Goal: Task Accomplishment & Management: Manage account settings

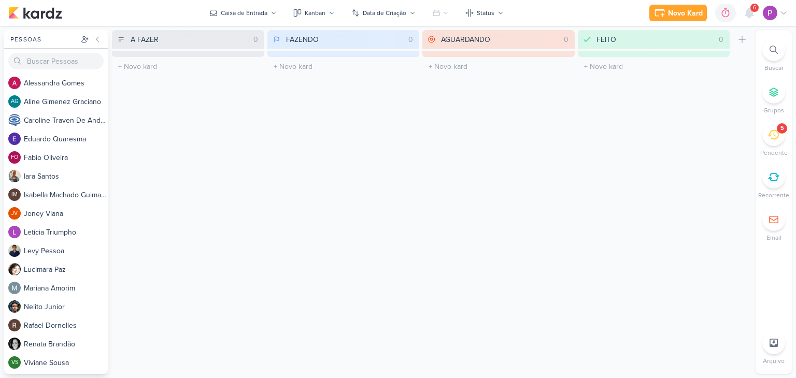
click at [774, 129] on icon at bounding box center [773, 134] width 11 height 11
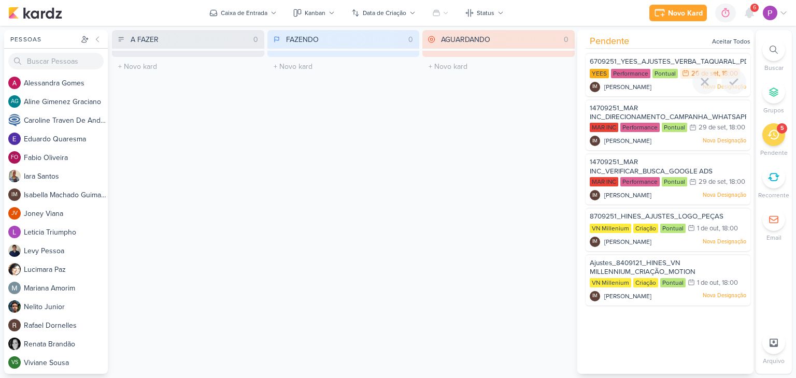
click at [640, 89] on span "[PERSON_NAME]" at bounding box center [627, 86] width 47 height 9
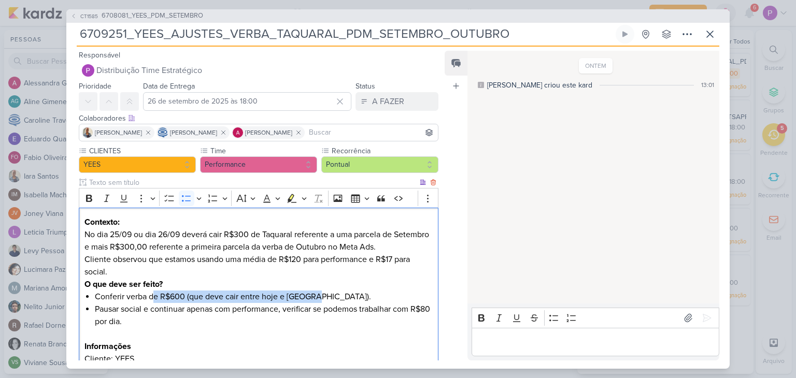
drag, startPoint x: 153, startPoint y: 297, endPoint x: 317, endPoint y: 296, distance: 163.8
click at [317, 296] on li "Conferir verba de R$600 (que deve cair entre hoje e [GEOGRAPHIC_DATA])." at bounding box center [264, 297] width 338 height 12
click at [337, 300] on li "Conferir verba de R$600 (que deve cair entre hoje e [GEOGRAPHIC_DATA])." at bounding box center [264, 297] width 338 height 12
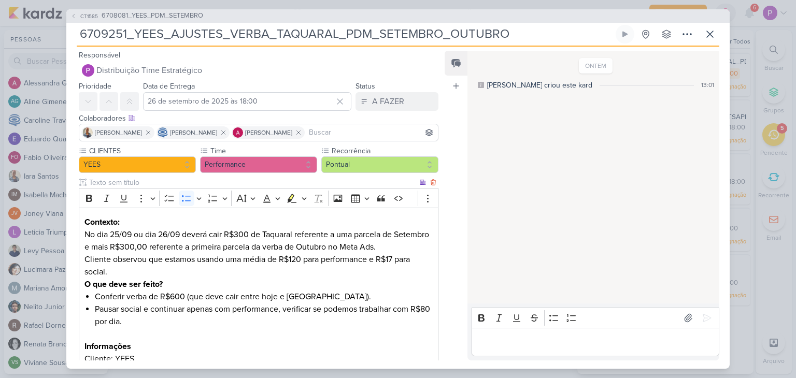
scroll to position [95, 0]
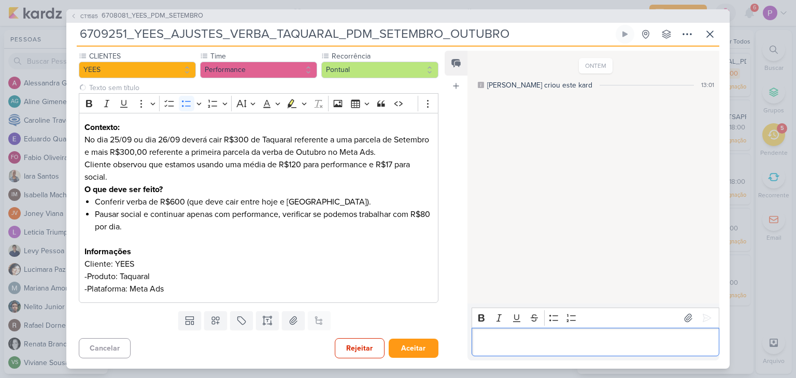
click at [491, 336] on p "Editor editing area: main" at bounding box center [595, 342] width 237 height 12
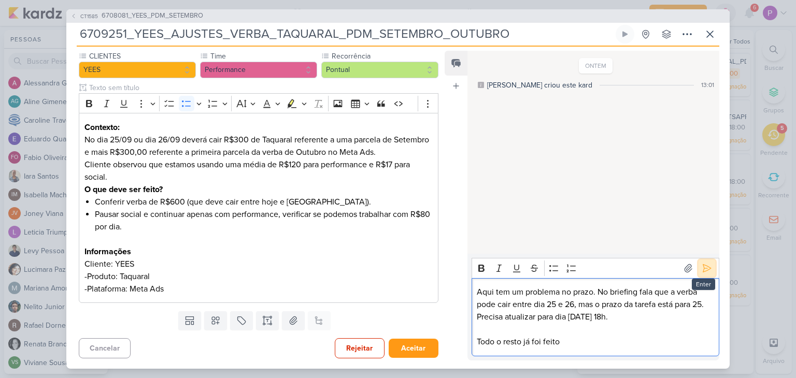
click at [702, 268] on icon at bounding box center [707, 268] width 10 height 10
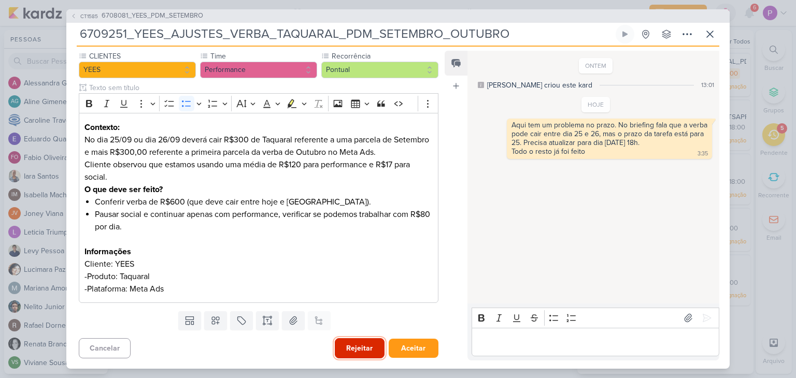
click at [373, 349] on button "Rejeitar" at bounding box center [360, 348] width 50 height 20
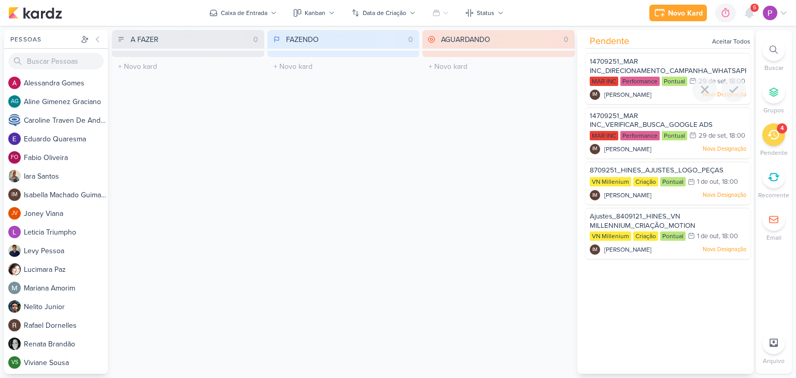
click at [651, 100] on span "[PERSON_NAME]" at bounding box center [627, 94] width 47 height 9
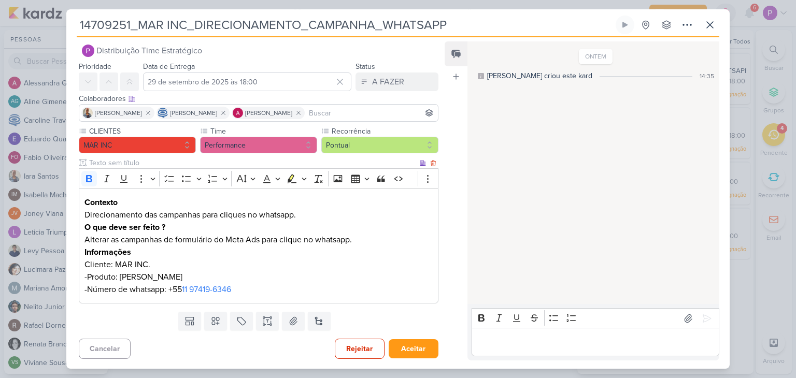
scroll to position [0, 0]
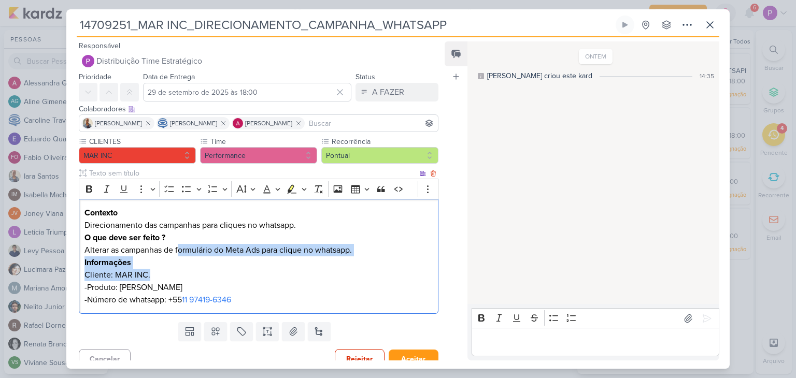
drag, startPoint x: 180, startPoint y: 247, endPoint x: 315, endPoint y: 272, distance: 137.0
click at [315, 272] on div "Contexto Direcionamento das campanhas para cliques no whatsapp. O que deve ser …" at bounding box center [259, 257] width 360 height 116
click at [215, 270] on p "Informações Cliente: MAR INC." at bounding box center [258, 269] width 348 height 25
click at [219, 282] on p "-Produto: [PERSON_NAME]" at bounding box center [258, 287] width 348 height 12
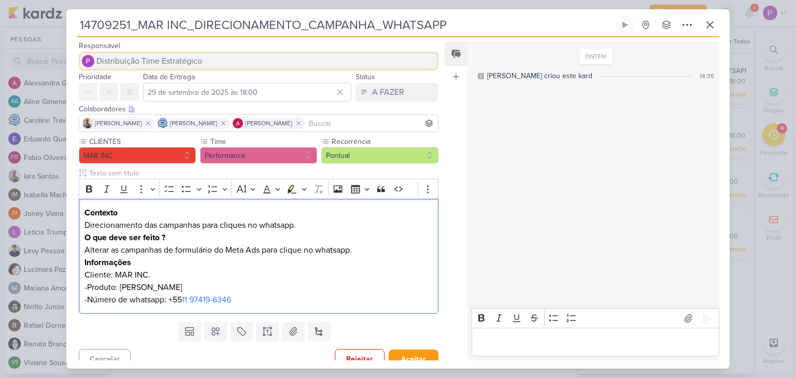
click at [184, 58] on span "Distribuição Time Estratégico" at bounding box center [149, 61] width 106 height 12
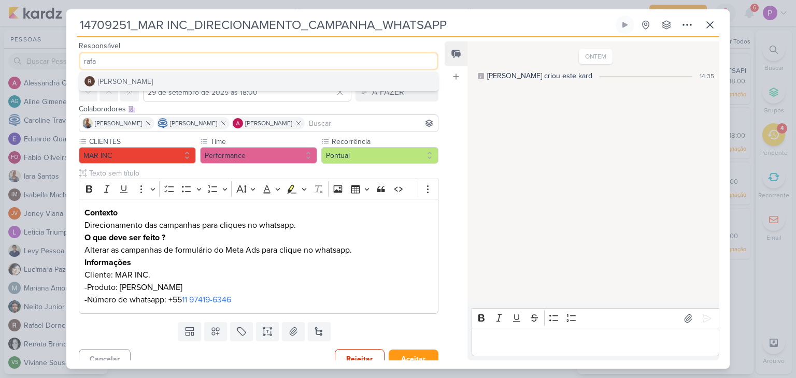
type input "rafa"
click at [130, 81] on div "[PERSON_NAME]" at bounding box center [125, 81] width 55 height 11
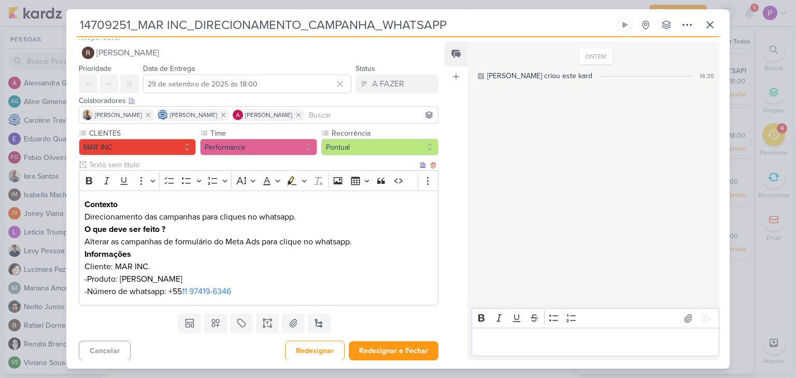
scroll to position [10, 0]
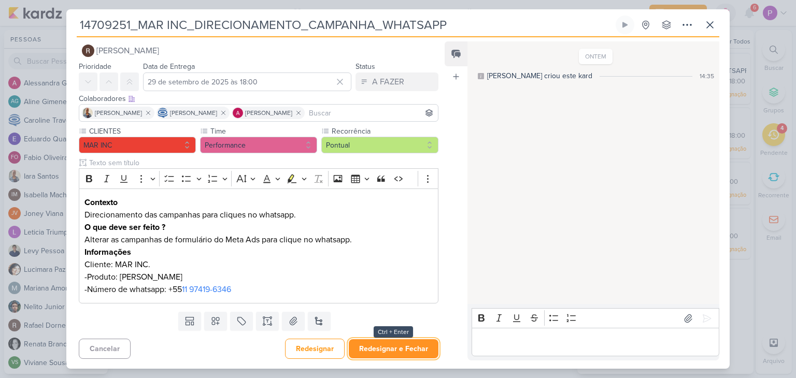
click at [377, 355] on button "Redesignar e Fechar" at bounding box center [394, 348] width 90 height 19
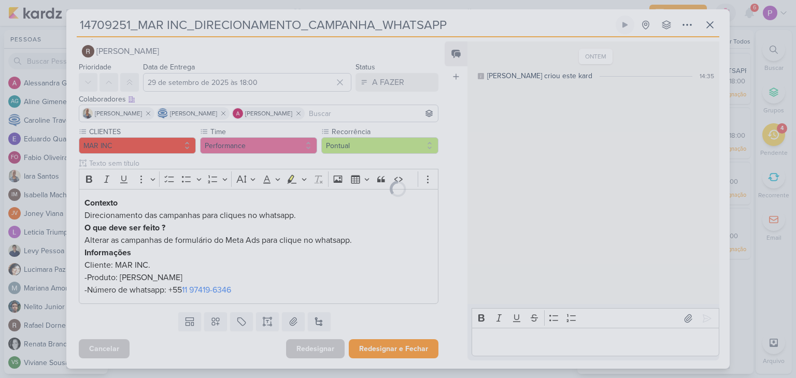
scroll to position [10, 0]
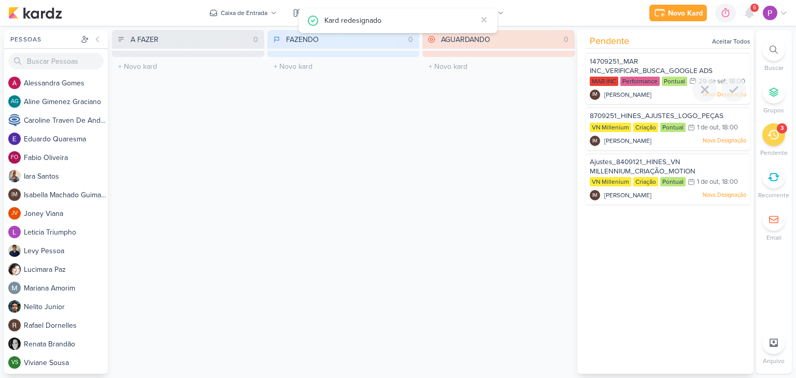
click at [649, 100] on span "[PERSON_NAME]" at bounding box center [627, 94] width 47 height 9
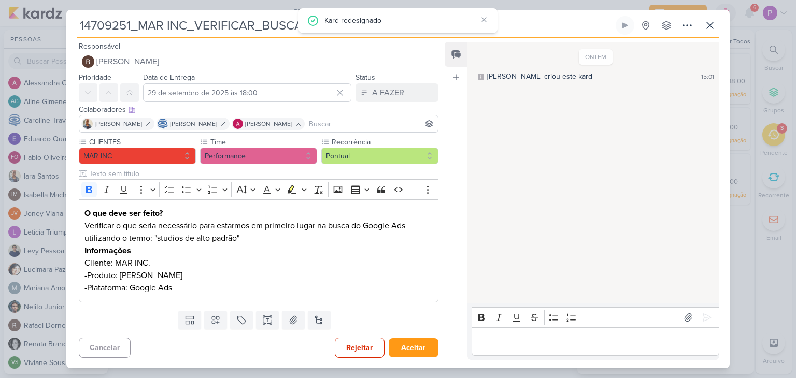
scroll to position [0, 0]
click at [484, 342] on p "Editor editing area: main" at bounding box center [595, 341] width 237 height 12
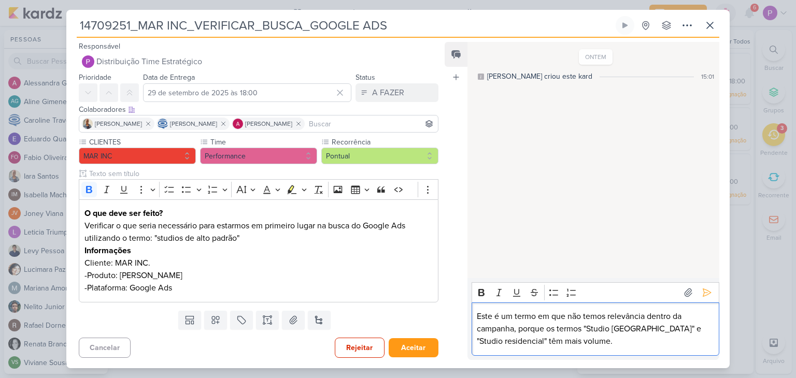
click at [612, 341] on p "Este é um termo em que não temos relevância dentro da campanha, porque os termo…" at bounding box center [595, 328] width 237 height 37
click at [601, 343] on p "Este é um termo em que não temos relevância dentro da campanha, porque os termo…" at bounding box center [595, 328] width 237 height 37
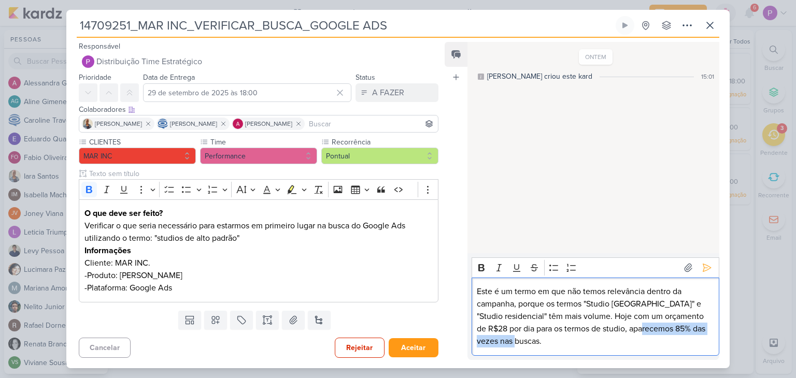
drag, startPoint x: 647, startPoint y: 331, endPoint x: 701, endPoint y: 340, distance: 54.7
click at [701, 340] on p "Este é um termo em que não temos relevância dentro da campanha, porque os termo…" at bounding box center [595, 317] width 237 height 62
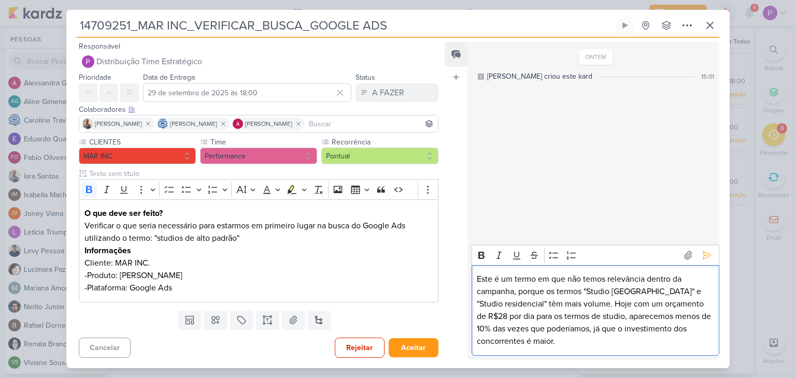
click at [588, 307] on p "Este é um termo em que não temos relevância dentro da campanha, porque os termo…" at bounding box center [595, 310] width 237 height 75
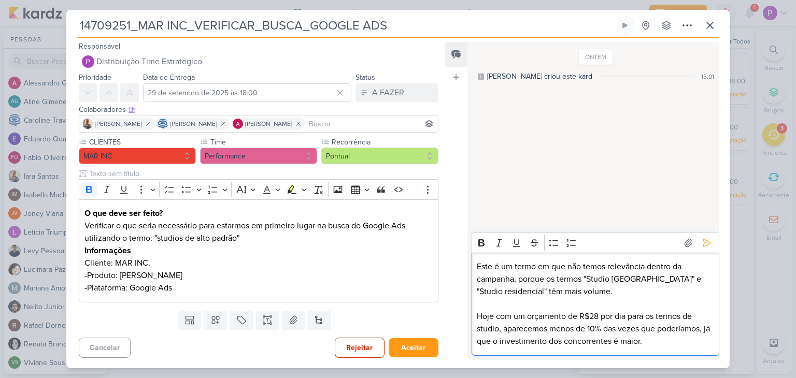
click at [661, 345] on p "Hoje com um orçamento de R$28 por dia para os termos de studio, aparecemos meno…" at bounding box center [595, 328] width 237 height 37
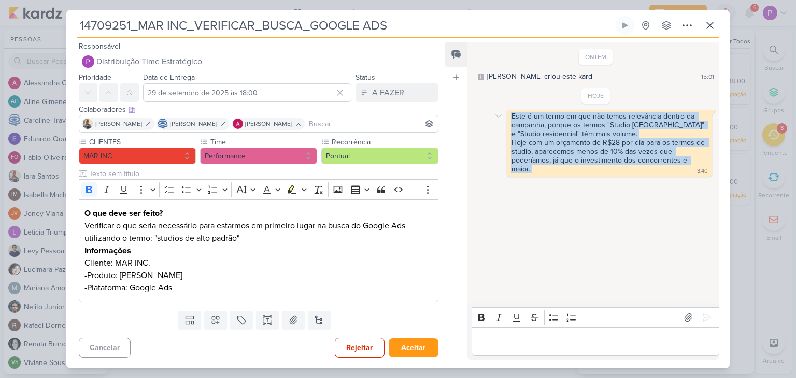
drag, startPoint x: 537, startPoint y: 174, endPoint x: 512, endPoint y: 115, distance: 64.8
click at [512, 115] on div "Este é um termo em que não temos relevância dentro da campanha, porque os termo…" at bounding box center [609, 143] width 205 height 67
copy div "Este é um termo em que não temos relevância dentro da campanha, porque os termo…"
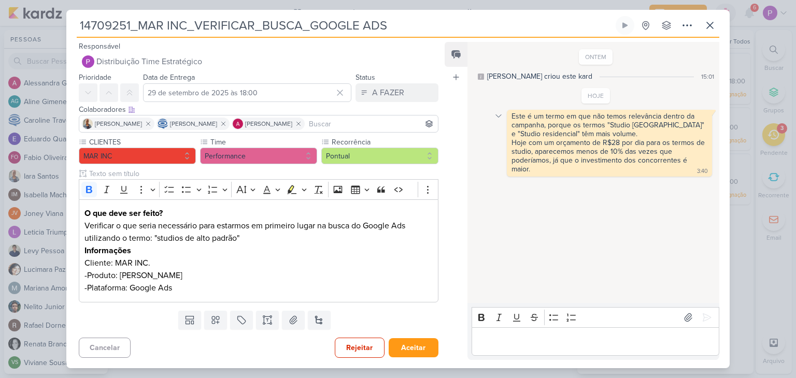
click at [499, 118] on icon at bounding box center [498, 116] width 8 height 8
click at [506, 137] on icon at bounding box center [505, 135] width 8 height 8
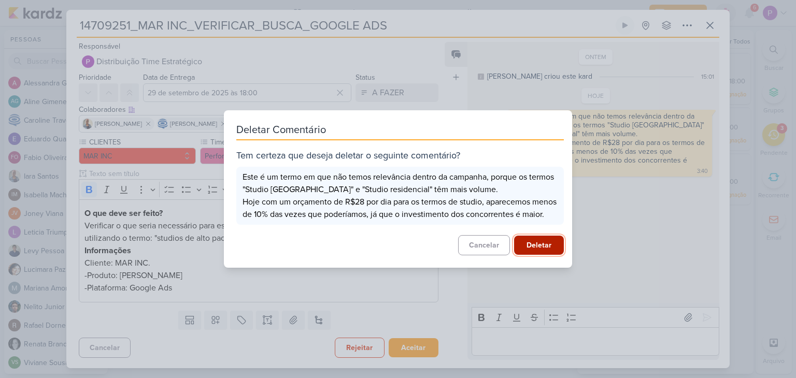
click at [542, 250] on button "Deletar" at bounding box center [539, 245] width 50 height 19
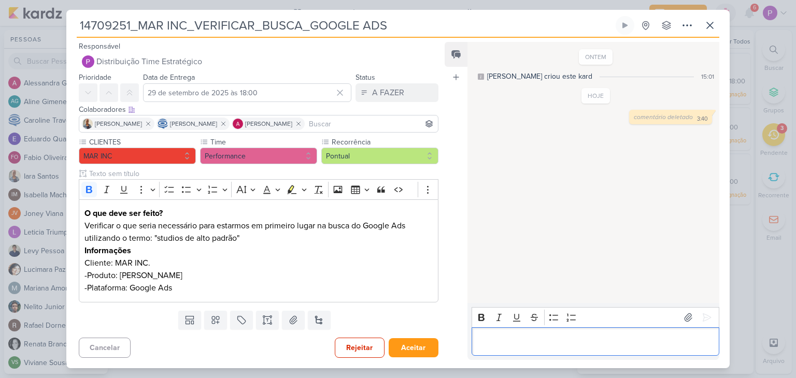
click at [557, 341] on p "Editor editing area: main" at bounding box center [595, 341] width 237 height 12
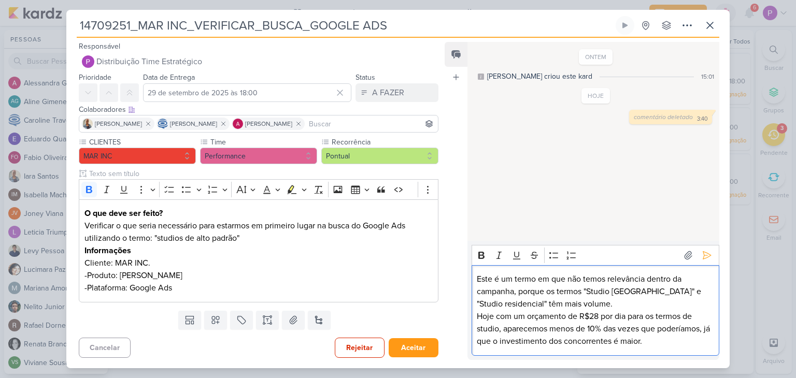
click at [673, 345] on p "Hoje com um orçamento de R$28 por dia para os termos de studio, aparecemos meno…" at bounding box center [595, 328] width 237 height 37
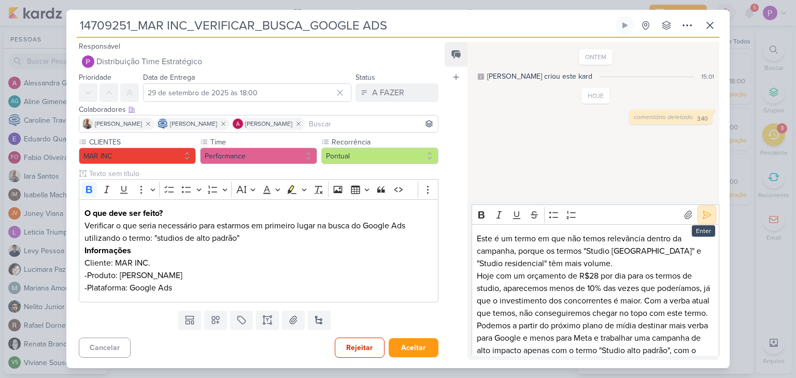
click at [703, 210] on icon at bounding box center [707, 215] width 10 height 10
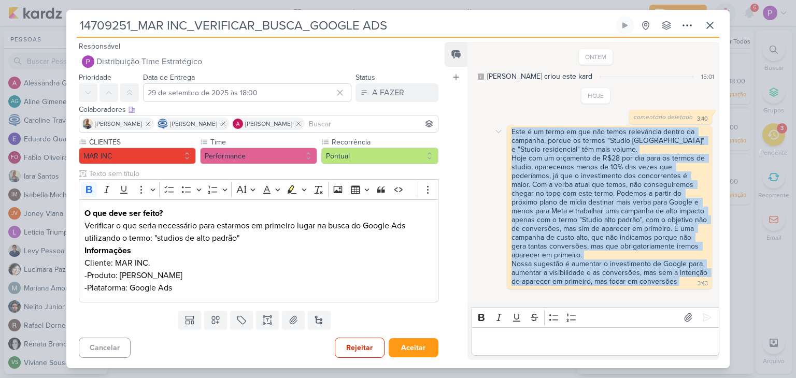
drag, startPoint x: 551, startPoint y: 291, endPoint x: 508, endPoint y: 128, distance: 168.5
click at [508, 128] on div "Este é um termo em que não temos relevância dentro da campanha, porque os termo…" at bounding box center [609, 207] width 205 height 164
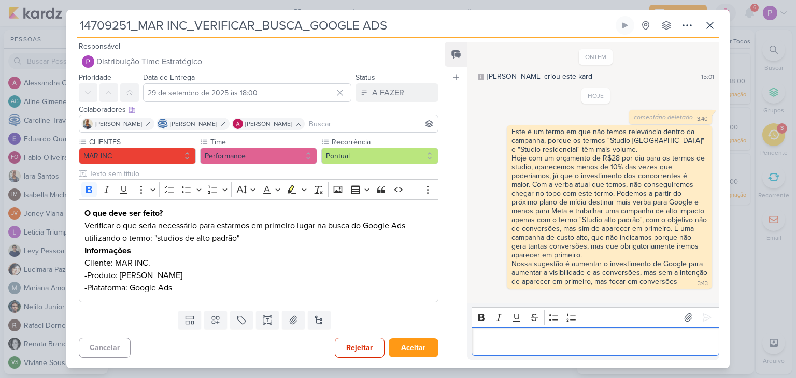
click at [522, 345] on p "Editor editing area: main" at bounding box center [595, 341] width 237 height 12
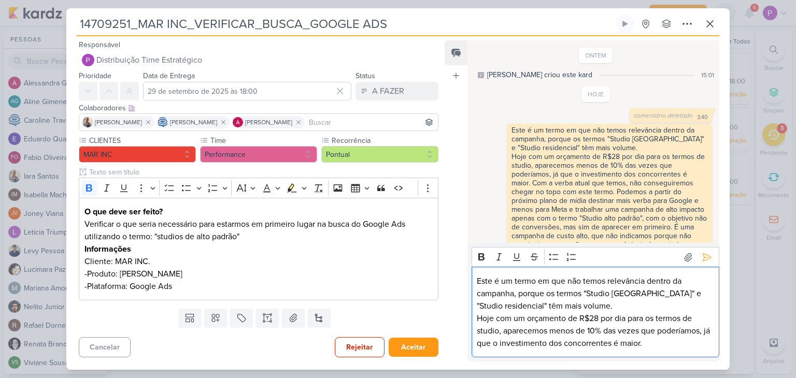
scroll to position [55, 0]
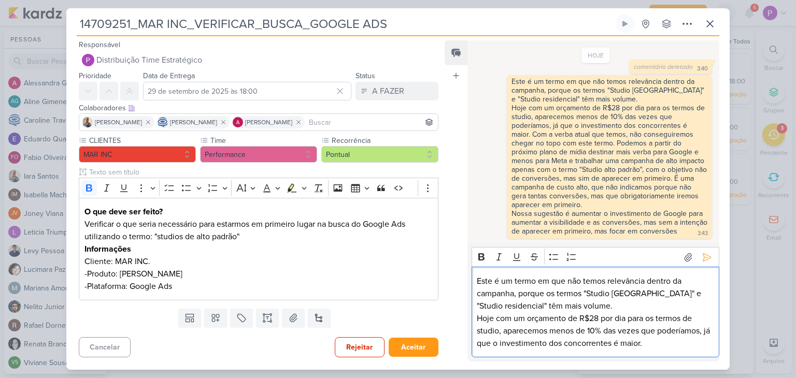
click at [563, 321] on p "Hoje com um orçamento de R$28 por dia para os termos de studio, aparecemos meno…" at bounding box center [595, 331] width 237 height 37
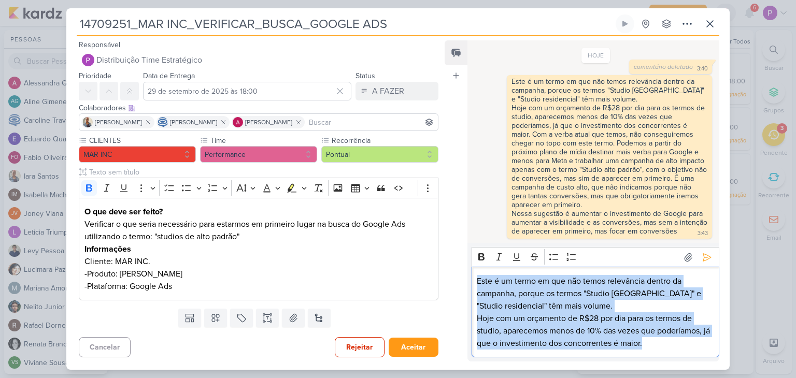
drag, startPoint x: 651, startPoint y: 343, endPoint x: 459, endPoint y: 258, distance: 209.8
click at [459, 258] on div "Feed Atrelar email Solte o email para atrelar ao kard ONTEM [PERSON_NAME] criou…" at bounding box center [582, 200] width 275 height 321
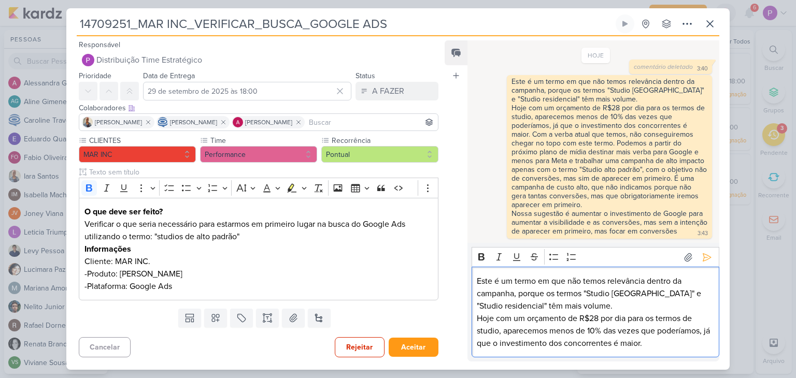
scroll to position [0, 0]
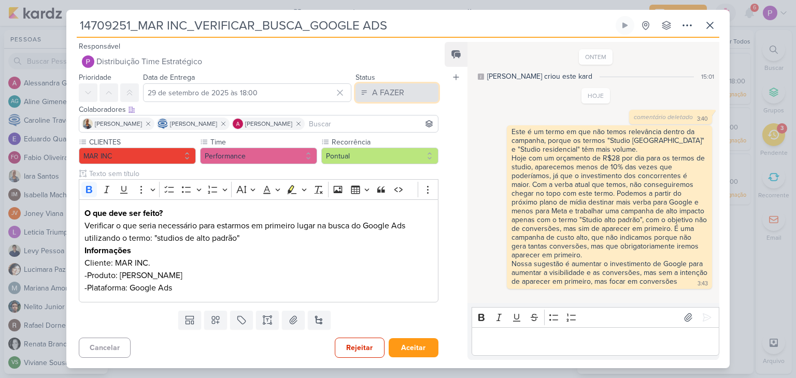
click at [362, 95] on icon at bounding box center [364, 92] width 7 height 7
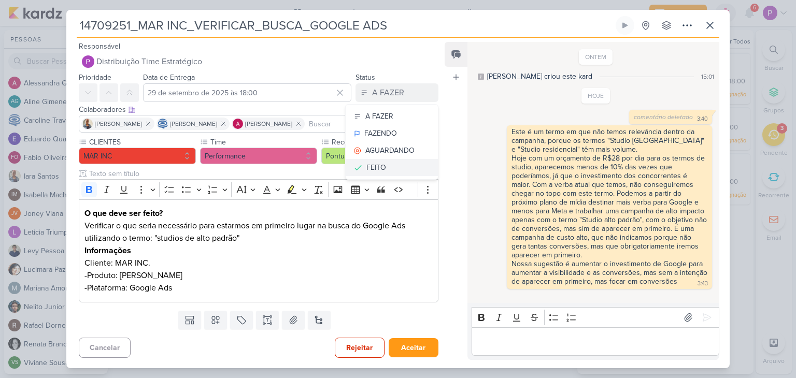
click at [367, 164] on div "FEITO" at bounding box center [376, 167] width 20 height 11
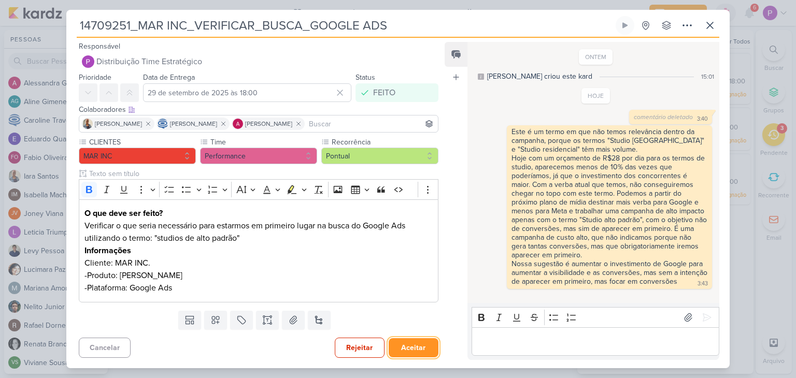
click at [419, 346] on button "Aceitar" at bounding box center [414, 347] width 50 height 19
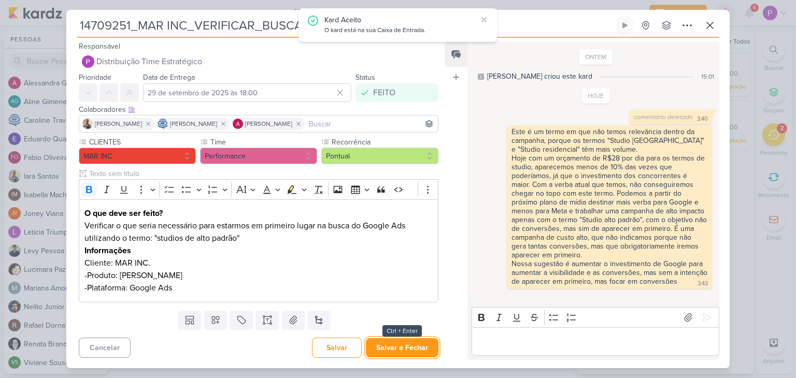
click at [419, 346] on button "Salvar e Fechar" at bounding box center [402, 347] width 73 height 19
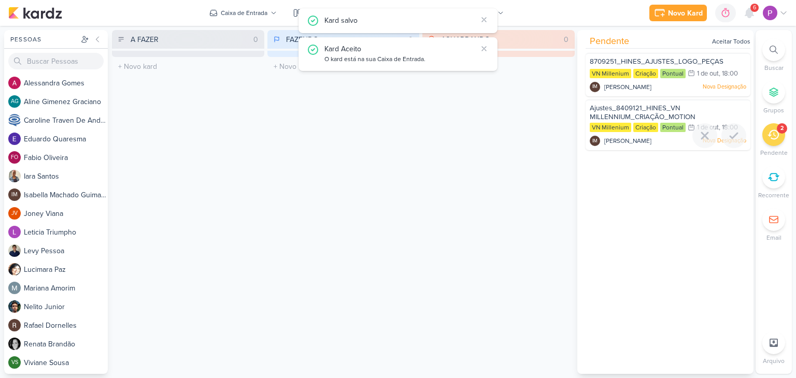
click at [653, 108] on span "Ajustes_8409121_HINES_VN MILLENNIUM_CRIAÇÃO_MOTION" at bounding box center [643, 113] width 106 height 18
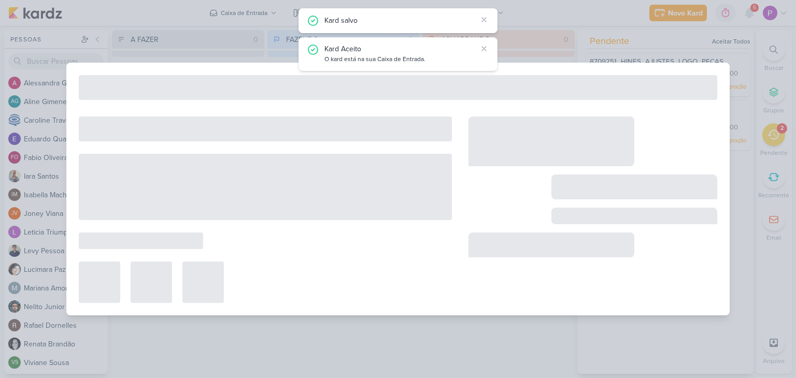
type input "Ajustes_8409121_HINES_VN MILLENNIUM_CRIAÇÃO_MOTION"
type input "1 de outubro de 2025 às 18:00"
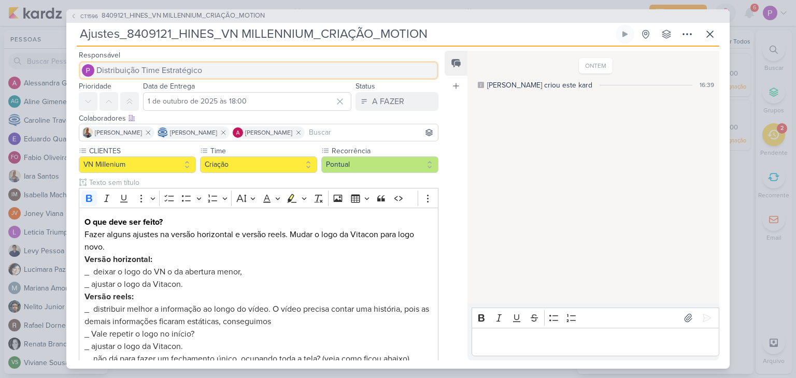
click at [198, 76] on span "Distribuição Time Estratégico" at bounding box center [149, 70] width 106 height 12
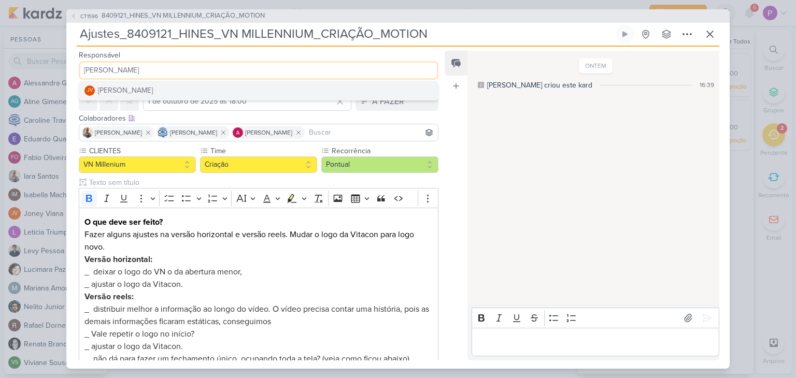
type input "[PERSON_NAME]"
click at [178, 85] on button "JV [PERSON_NAME]" at bounding box center [258, 90] width 359 height 19
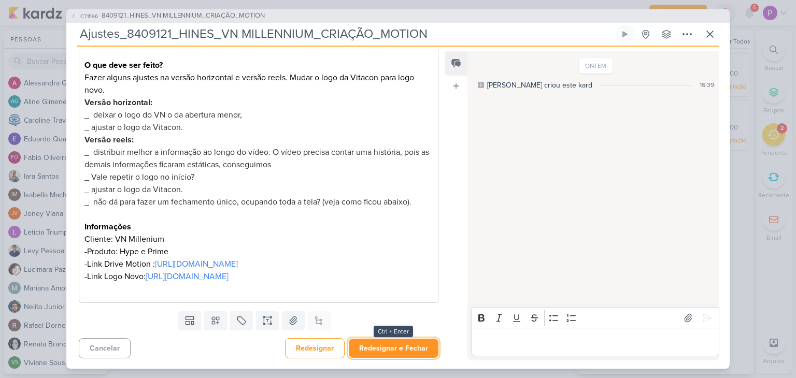
click at [381, 357] on button "Redesignar e Fechar" at bounding box center [394, 348] width 90 height 19
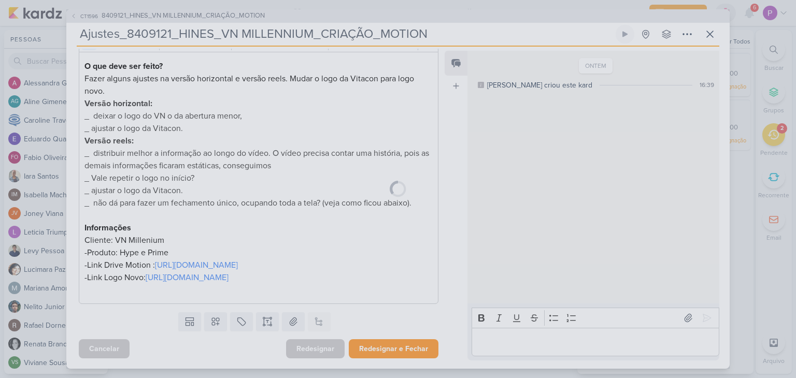
scroll to position [181, 0]
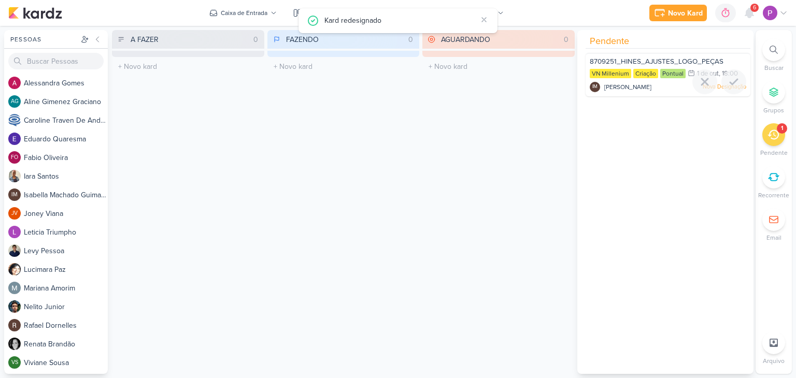
click at [641, 58] on span "8709251_HINES_AJUSTES_LOGO_PEÇAS" at bounding box center [657, 62] width 134 height 8
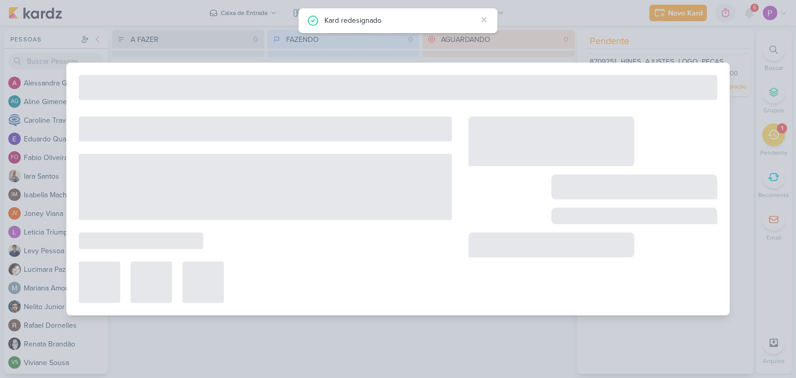
type input "8709251_HINES_AJUSTES_LOGO_PEÇAS"
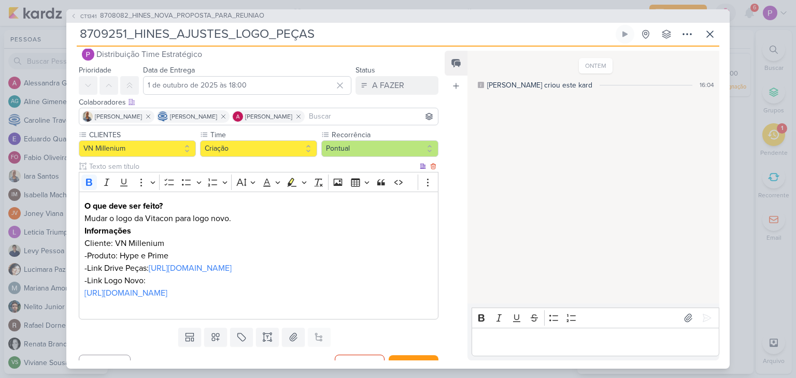
scroll to position [0, 0]
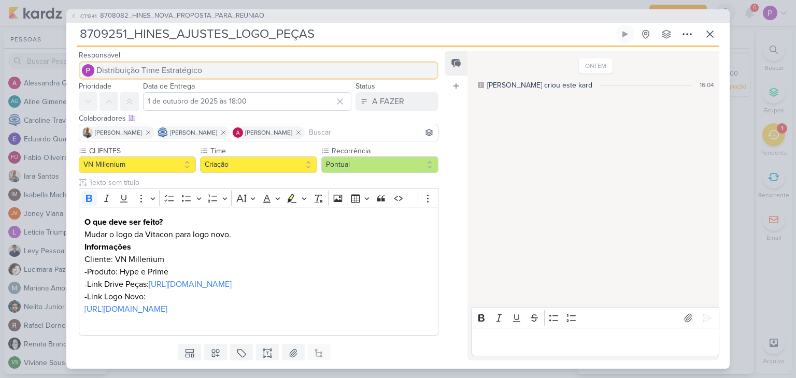
click at [190, 66] on span "Distribuição Time Estratégico" at bounding box center [149, 70] width 106 height 12
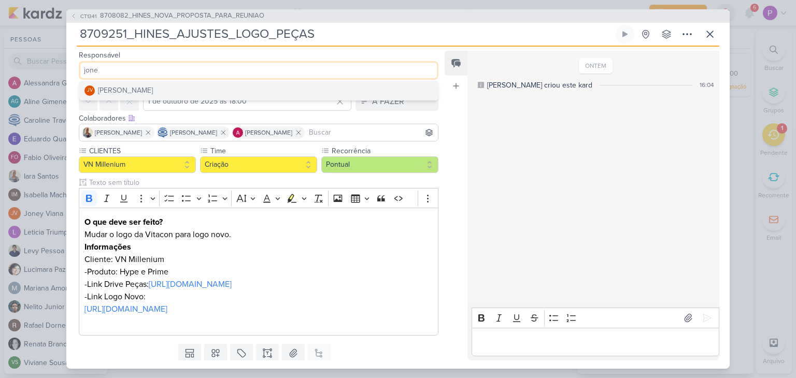
type input "jone"
click at [190, 91] on button "JV [PERSON_NAME]" at bounding box center [258, 90] width 359 height 19
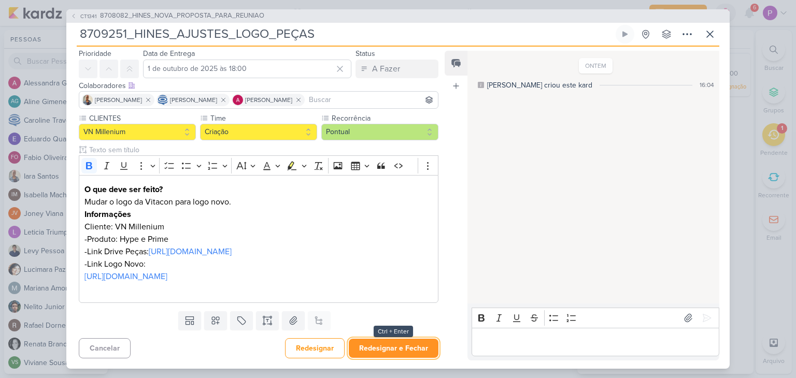
click at [402, 353] on button "Redesignar e Fechar" at bounding box center [394, 348] width 90 height 19
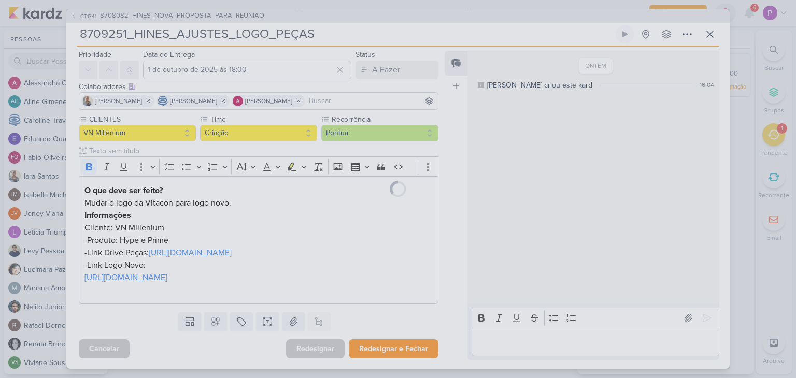
scroll to position [44, 0]
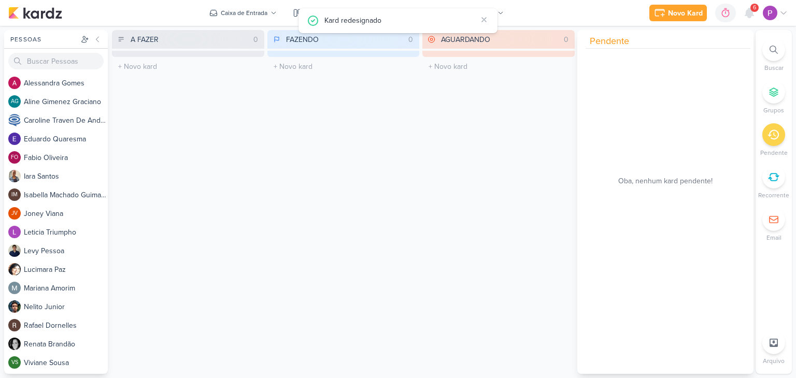
click at [440, 203] on div "AGUARDANDO 0 Mover Para Esquerda Mover Para Direita [GEOGRAPHIC_DATA] O título …" at bounding box center [498, 202] width 152 height 344
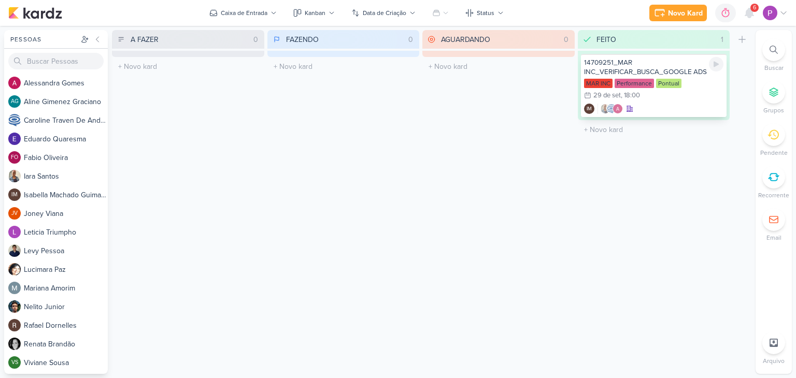
click at [631, 65] on div "14709251_MAR INC_VERIFICAR_BUSCA_GOOGLE ADS" at bounding box center [654, 67] width 140 height 19
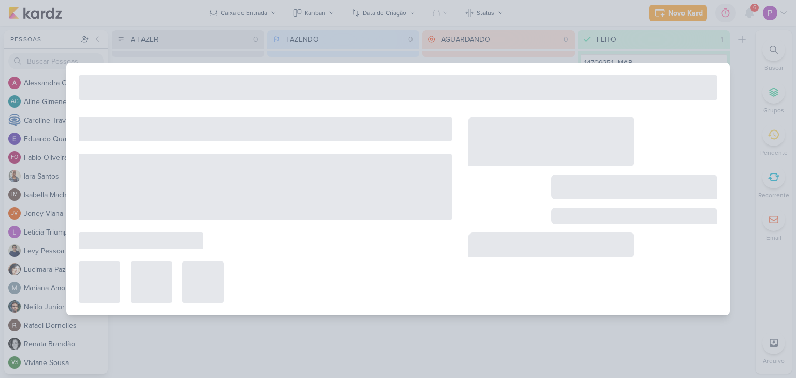
type input "14709251_MAR INC_VERIFICAR_BUSCA_GOOGLE ADS"
type input "29 de setembro de 2025 às 18:00"
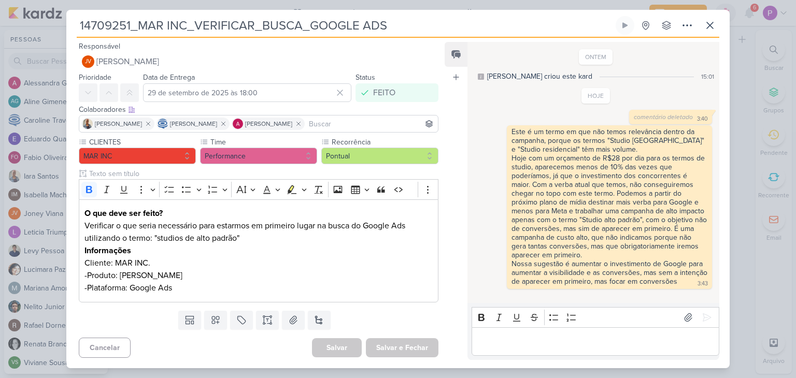
scroll to position [0, 0]
click at [711, 27] on icon at bounding box center [710, 25] width 6 height 6
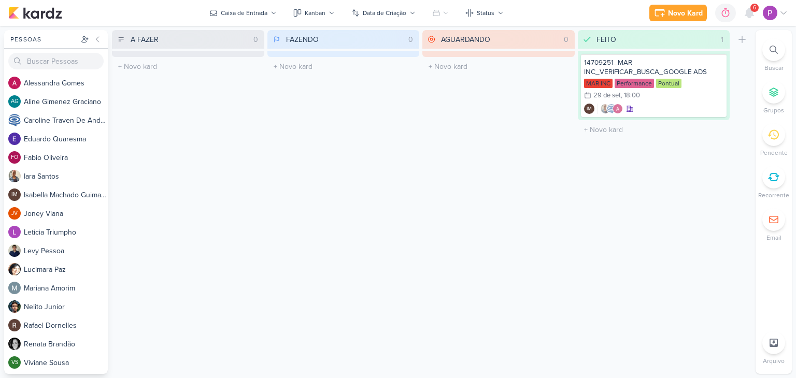
click at [753, 8] on div "6" at bounding box center [754, 8] width 8 height 8
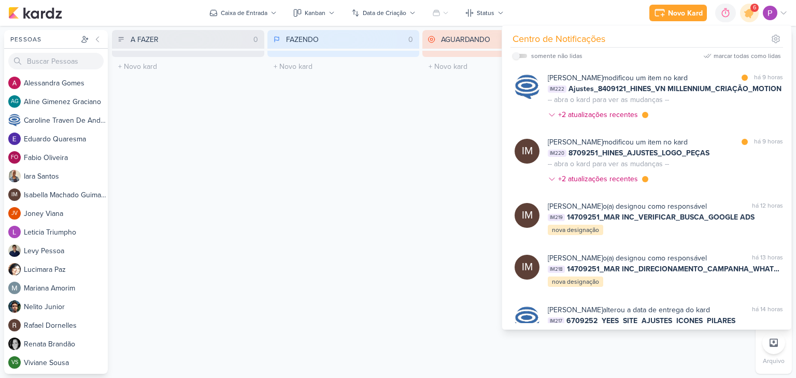
click at [398, 189] on div "FAZENDO 0 Mover Para Esquerda Mover Para Direita [GEOGRAPHIC_DATA] O título do …" at bounding box center [343, 202] width 152 height 344
